Goal: Task Accomplishment & Management: Manage account settings

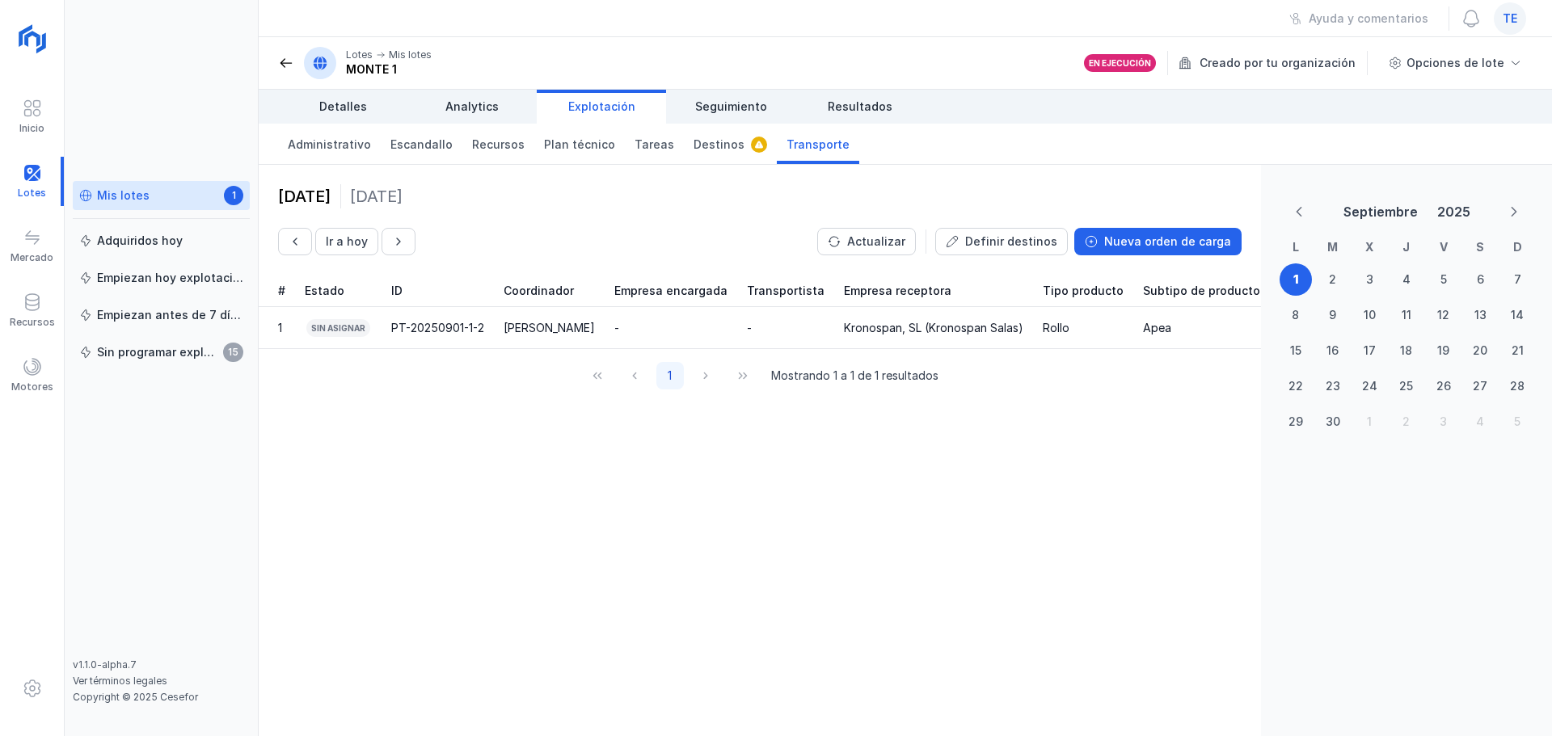
click at [114, 193] on div "Mis lotes" at bounding box center [123, 196] width 53 height 16
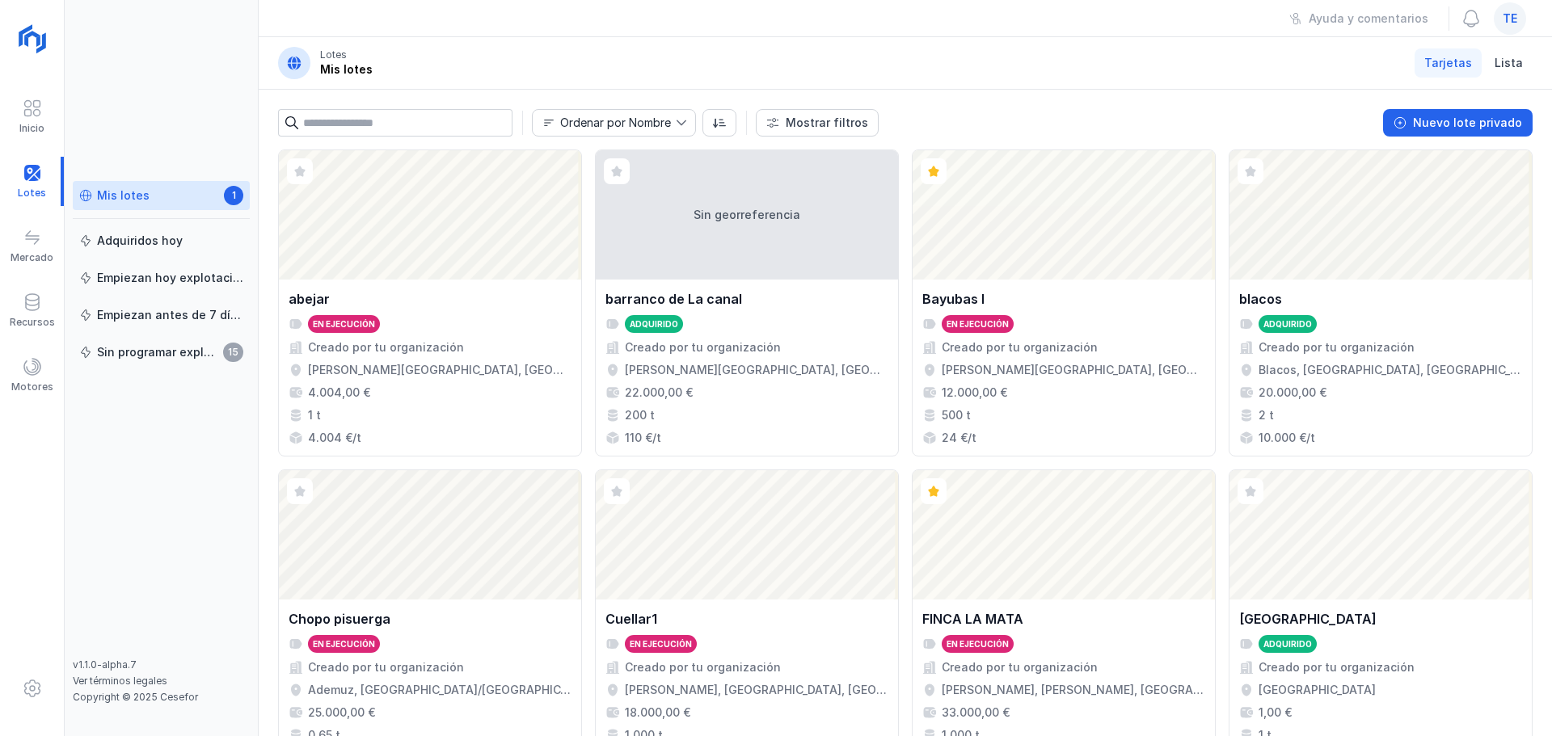
click at [1513, 23] on span "te" at bounding box center [1510, 19] width 15 height 16
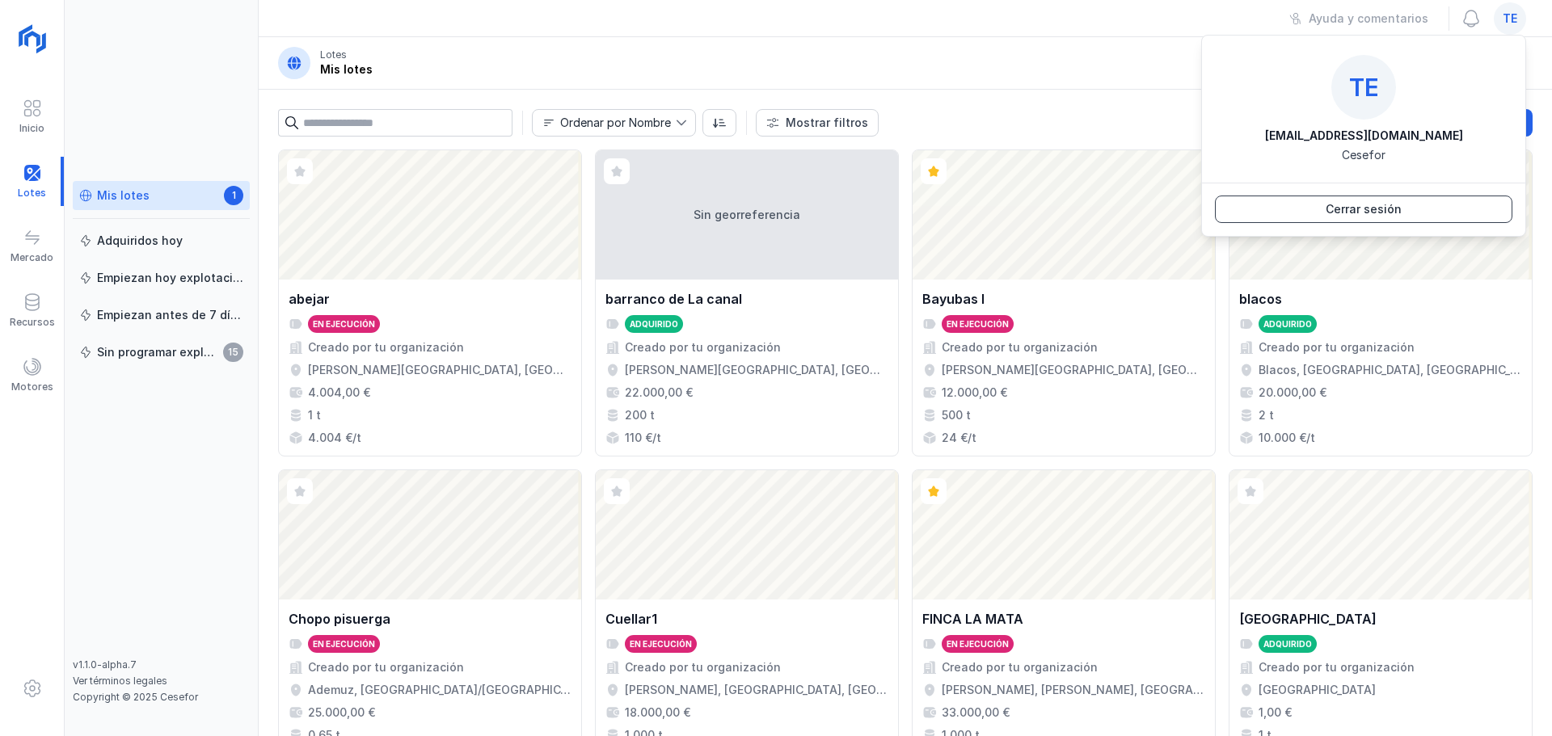
click at [1338, 209] on div "Cerrar sesión" at bounding box center [1364, 209] width 76 height 16
